Goal: Find specific page/section: Find specific page/section

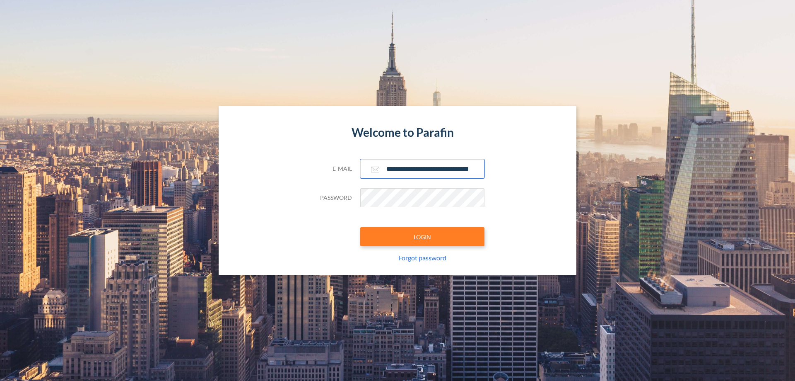
scroll to position [0, 13]
type input "**********"
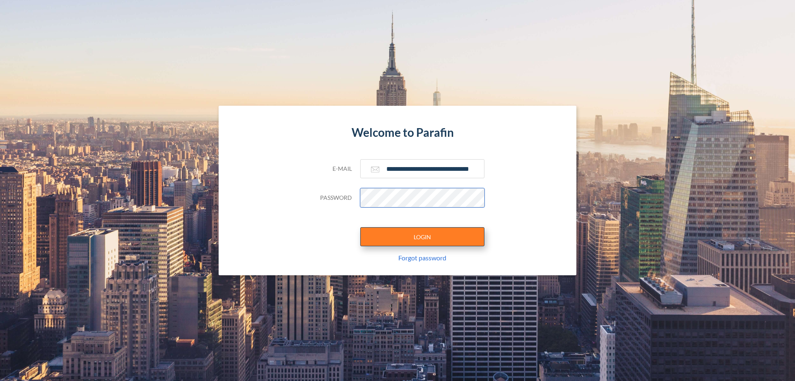
scroll to position [0, 0]
click at [423, 237] on button "LOGIN" at bounding box center [422, 236] width 124 height 19
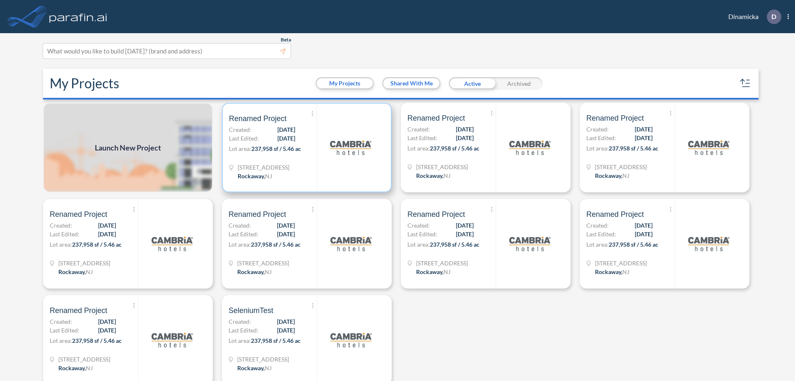
scroll to position [2, 0]
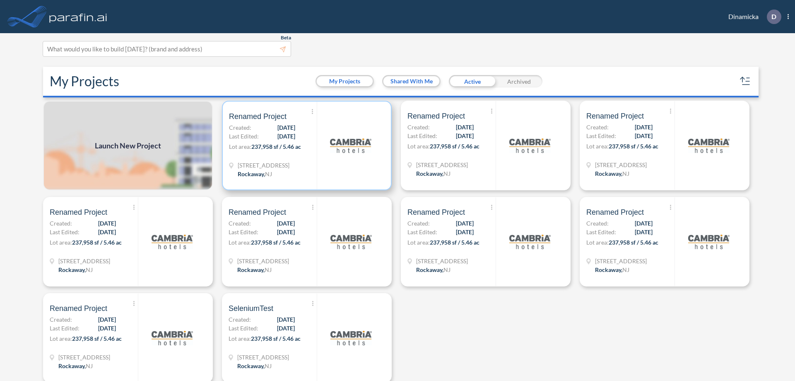
click at [305, 145] on p "Lot area: 237,958 sf / 5.46 ac" at bounding box center [273, 148] width 88 height 12
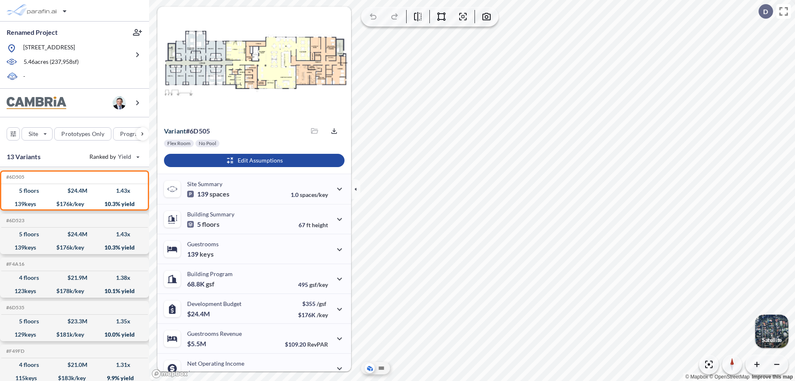
scroll to position [42, 0]
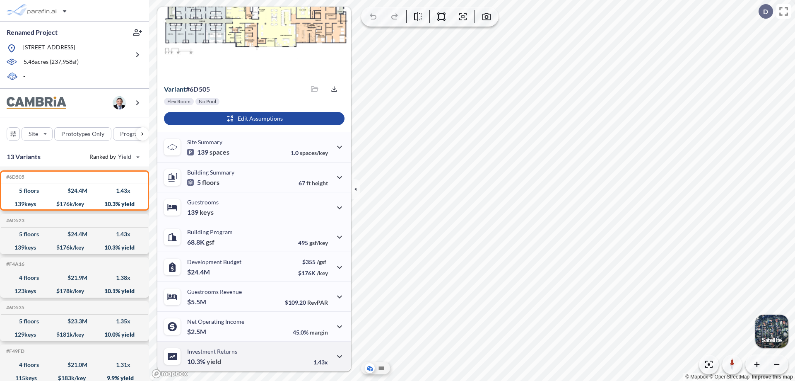
click at [253, 356] on div "Investment Returns 10.3% yield 1.43x" at bounding box center [254, 356] width 194 height 30
